Goal: Check status: Check status

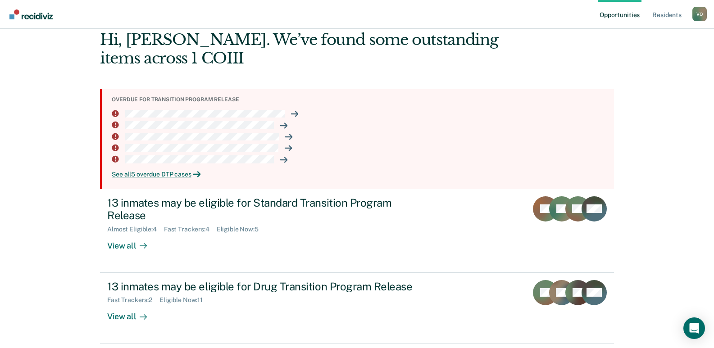
scroll to position [77, 0]
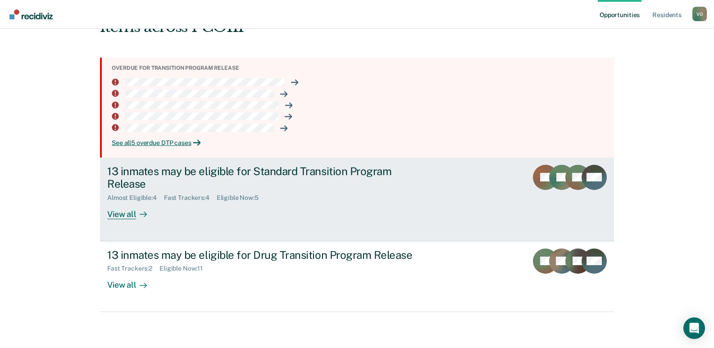
click at [126, 214] on div "View all" at bounding box center [132, 211] width 50 height 18
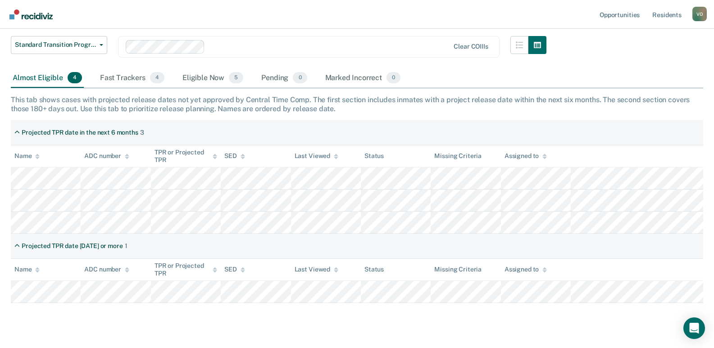
scroll to position [135, 0]
